Goal: Task Accomplishment & Management: Use online tool/utility

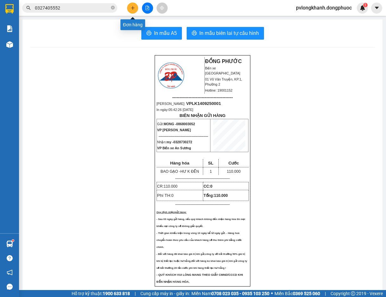
click at [134, 9] on icon "plus" at bounding box center [132, 8] width 4 height 4
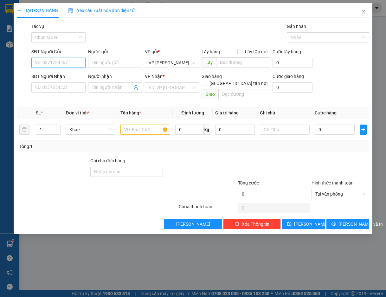
click at [79, 61] on input "SĐT Người Gửi" at bounding box center [58, 63] width 54 height 10
type input "0328301868"
click at [63, 73] on div "0328301868 - THANH" at bounding box center [58, 75] width 47 height 7
type input "THANH"
type input "0937808603"
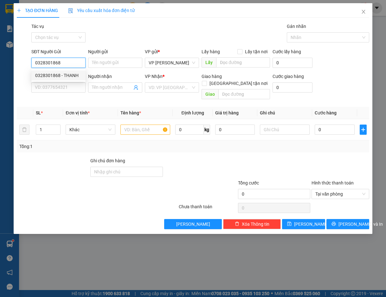
type input "ĐỨC"
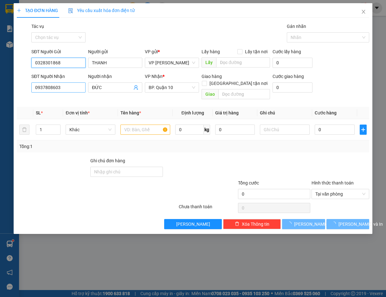
type input "60.000"
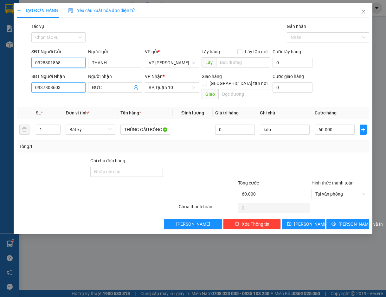
type input "0328301868"
click at [73, 86] on input "0937808603" at bounding box center [58, 87] width 54 height 10
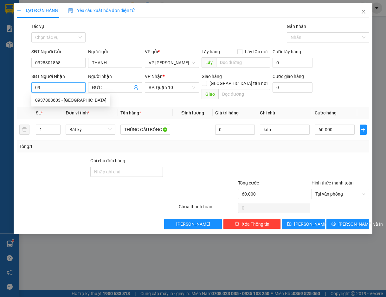
type input "0"
type input "0906954522"
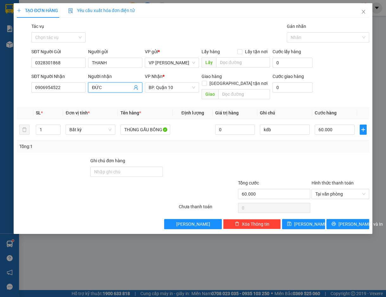
click at [103, 85] on input "ĐỨC" at bounding box center [112, 87] width 40 height 7
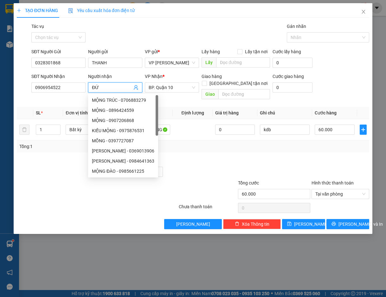
type input "Đ"
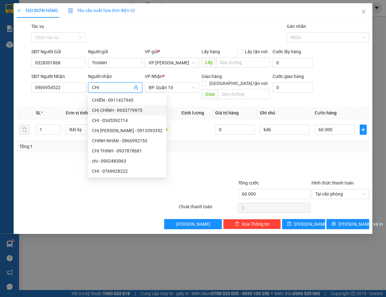
type input "CHI"
click at [179, 157] on div at bounding box center [200, 168] width 74 height 22
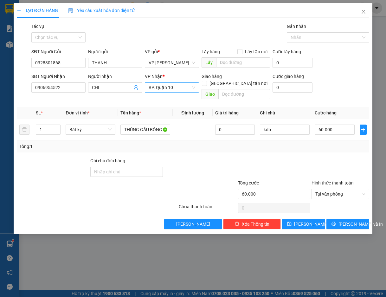
click at [175, 87] on span "BP. Quận 10" at bounding box center [171, 87] width 47 height 9
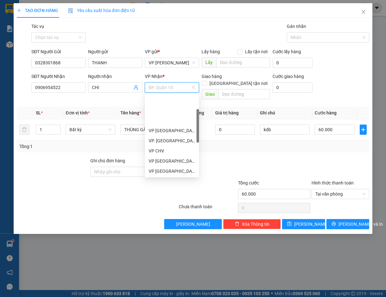
scroll to position [41, 0]
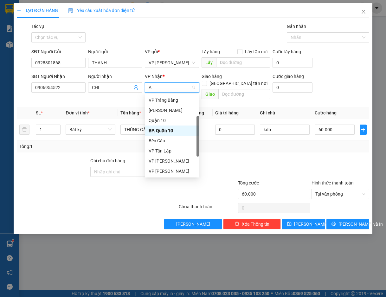
type input "AS"
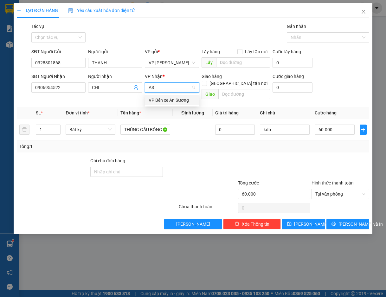
click at [173, 96] on div "VP Bến xe An Sương" at bounding box center [172, 100] width 54 height 10
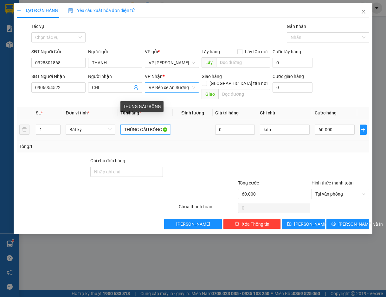
click at [159, 124] on input "THÙNG GẤU BÔNG" at bounding box center [145, 129] width 50 height 10
click at [151, 124] on input "THÙNG GG" at bounding box center [145, 129] width 50 height 10
type input "THÙNG TP"
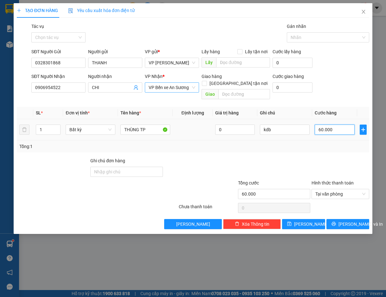
click at [341, 124] on input "60.000" at bounding box center [334, 129] width 40 height 10
type input "0"
type input "5"
type input "05"
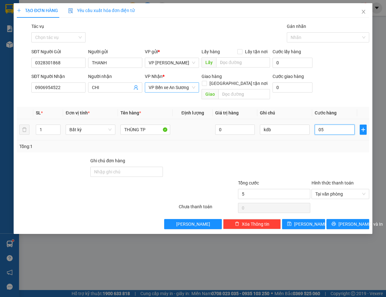
type input "50"
type input "050"
type input "50.000"
click at [353, 220] on span "Lưu và In" at bounding box center [360, 223] width 44 height 7
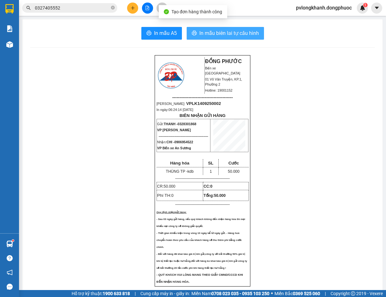
click at [236, 36] on span "In mẫu biên lai tự cấu hình" at bounding box center [229, 33] width 60 height 8
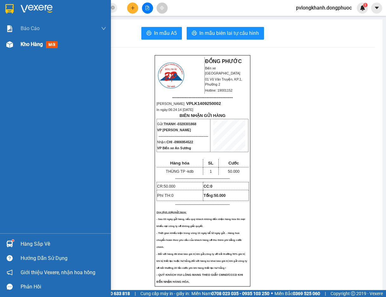
click at [25, 46] on span "Kho hàng" at bounding box center [32, 44] width 22 height 6
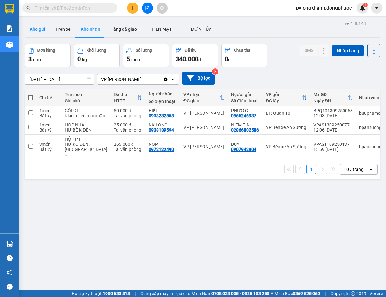
click at [40, 28] on button "Kho gửi" at bounding box center [38, 29] width 26 height 15
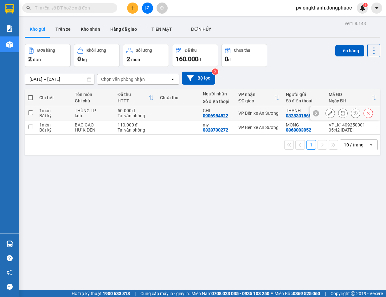
click at [52, 109] on div "1 món" at bounding box center [53, 110] width 29 height 5
checkbox input "true"
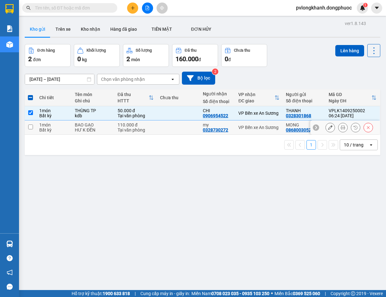
click at [28, 128] on input "checkbox" at bounding box center [30, 126] width 5 height 5
checkbox input "true"
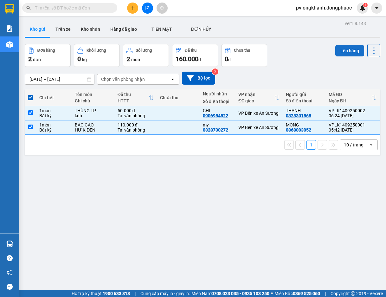
click at [338, 51] on button "Lên hàng" at bounding box center [349, 50] width 29 height 11
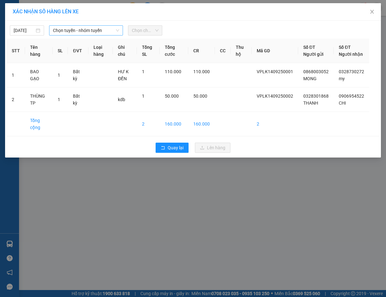
click at [106, 29] on span "Chọn tuyến - nhóm tuyến" at bounding box center [86, 30] width 66 height 9
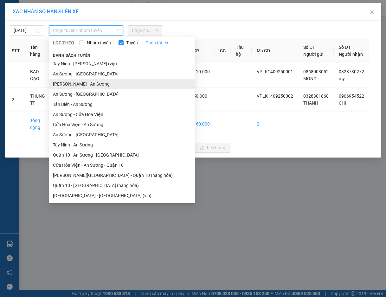
click at [91, 83] on li "[PERSON_NAME] - An Sương" at bounding box center [122, 84] width 146 height 10
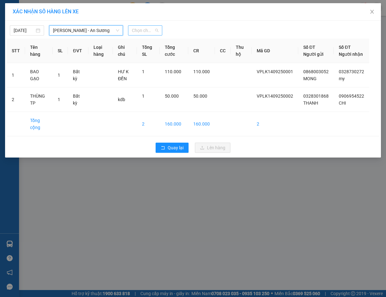
click at [152, 29] on span "Chọn chuyến" at bounding box center [145, 30] width 27 height 9
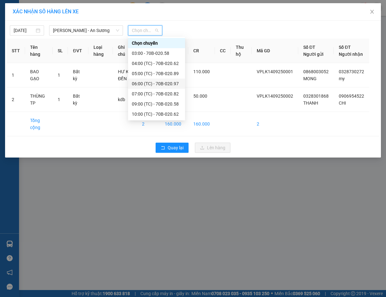
click at [151, 80] on div "06:00 (TC) - 70B-020.97" at bounding box center [156, 83] width 49 height 7
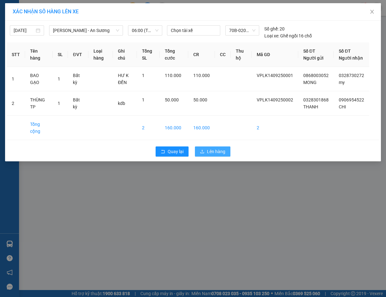
click at [219, 155] on span "Lên hàng" at bounding box center [216, 151] width 18 height 7
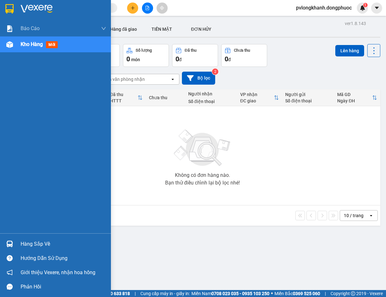
click at [28, 241] on div "Hàng sắp về" at bounding box center [63, 243] width 85 height 9
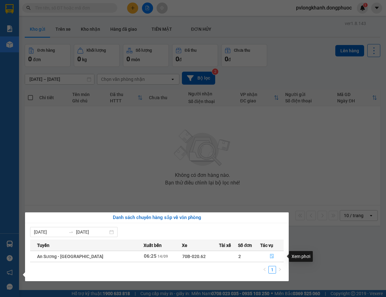
click at [270, 254] on icon "file-done" at bounding box center [272, 256] width 4 height 4
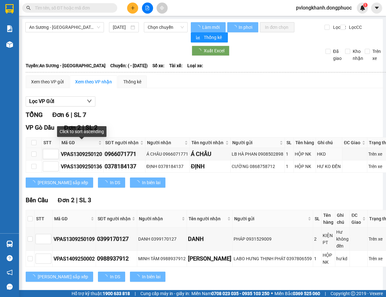
type input "[DATE]"
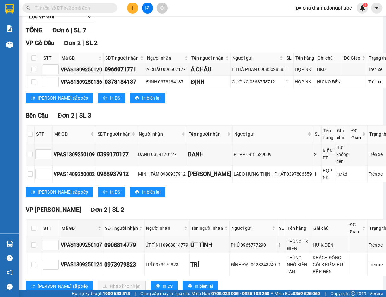
scroll to position [119, 0]
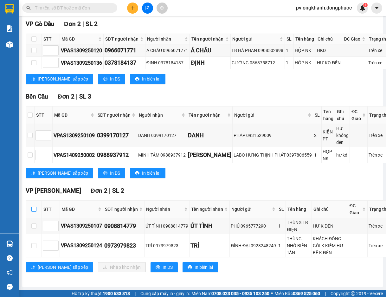
click at [35, 206] on input "checkbox" at bounding box center [33, 208] width 5 height 5
checkbox input "true"
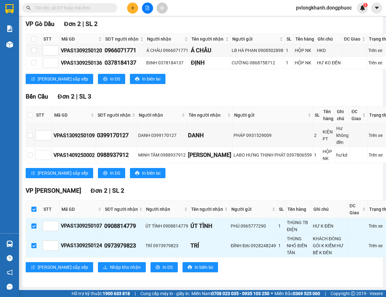
click at [35, 206] on input "checkbox" at bounding box center [33, 208] width 5 height 5
checkbox input "false"
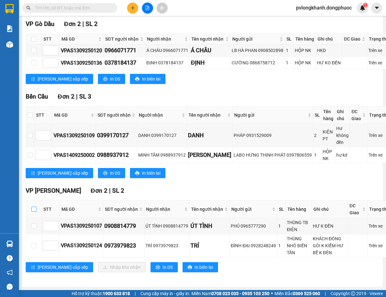
click at [35, 206] on input "checkbox" at bounding box center [33, 208] width 5 height 5
checkbox input "true"
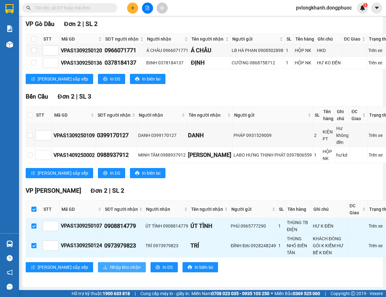
click at [110, 263] on span "Nhập kho nhận" at bounding box center [125, 266] width 31 height 7
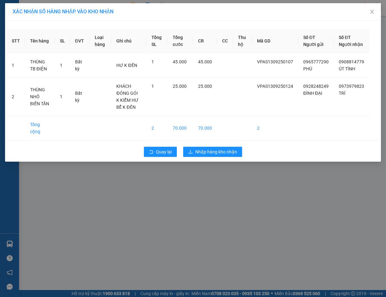
click at [80, 189] on div "XÁC NHẬN SỐ HÀNG NHẬP VÀO KHO NHẬN STT Tên hàng SL ĐVT Loại hàng Ghi chú Tổng S…" at bounding box center [193, 148] width 386 height 297
